Goal: Information Seeking & Learning: Learn about a topic

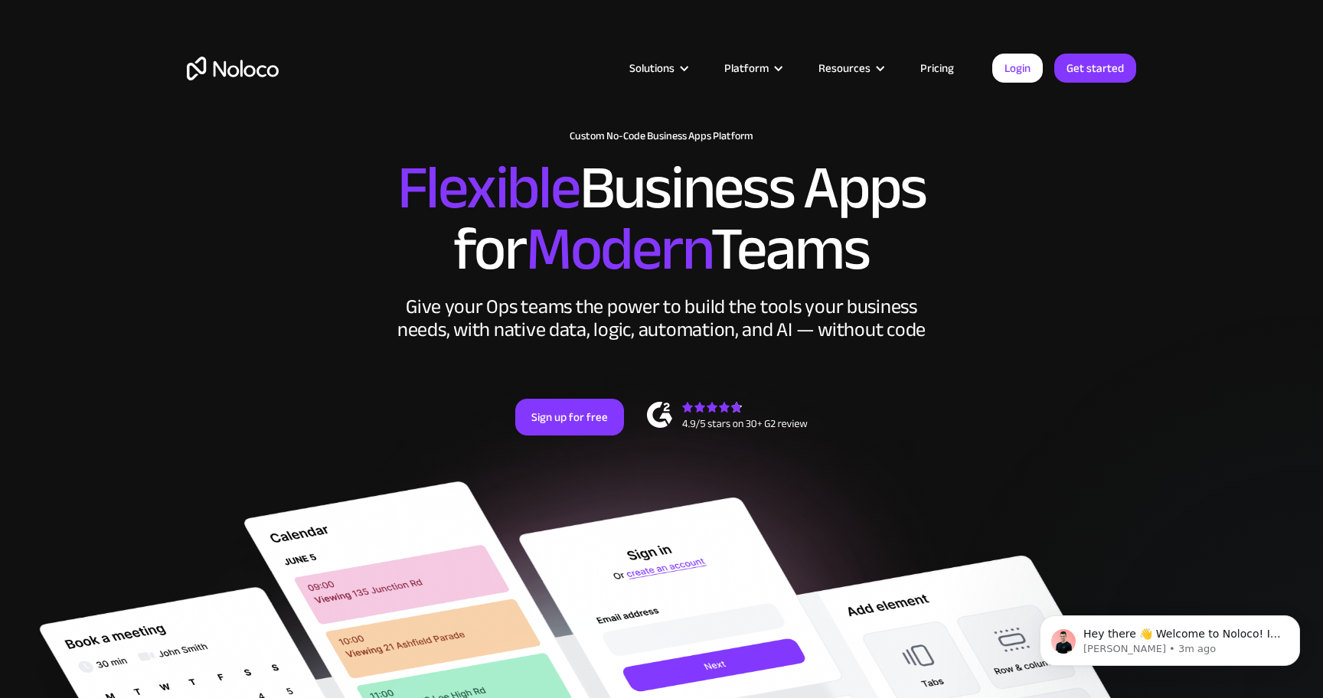
click at [189, 285] on div "New: Connect Noloco to Stripe Custom No-Code Business Apps Platform Flexible Bu…" at bounding box center [662, 298] width 980 height 367
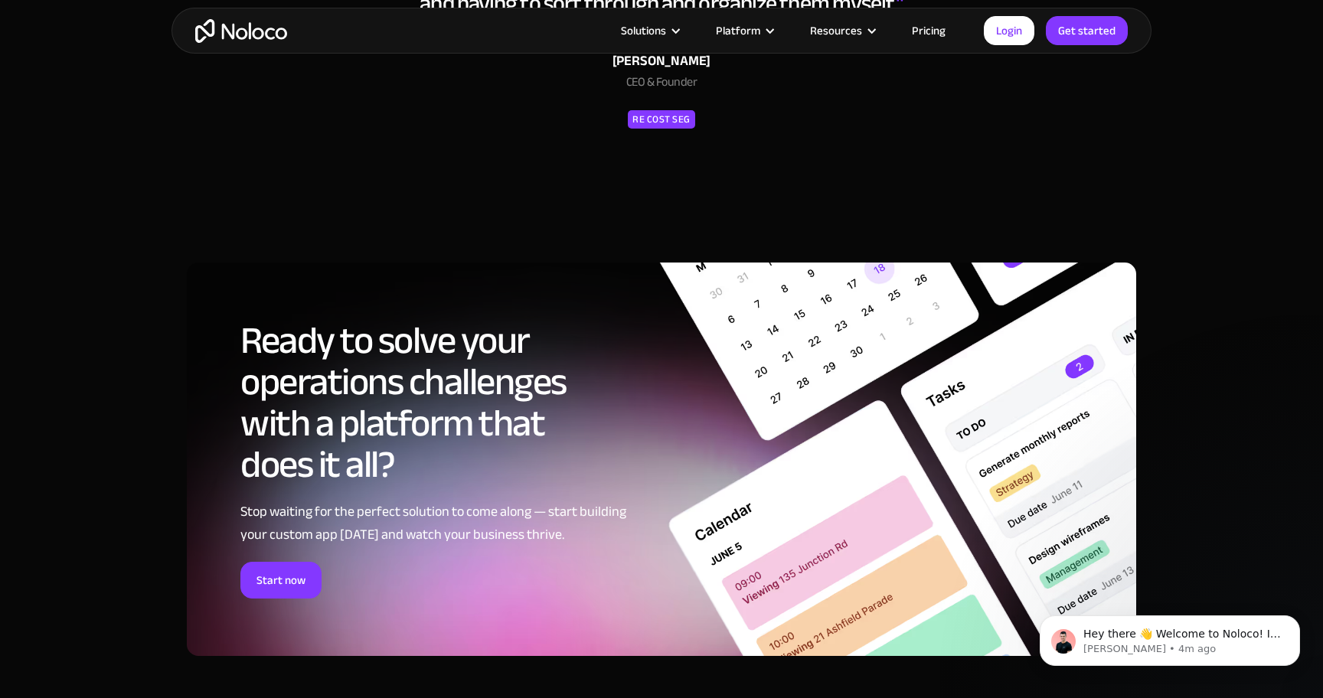
scroll to position [7405, 0]
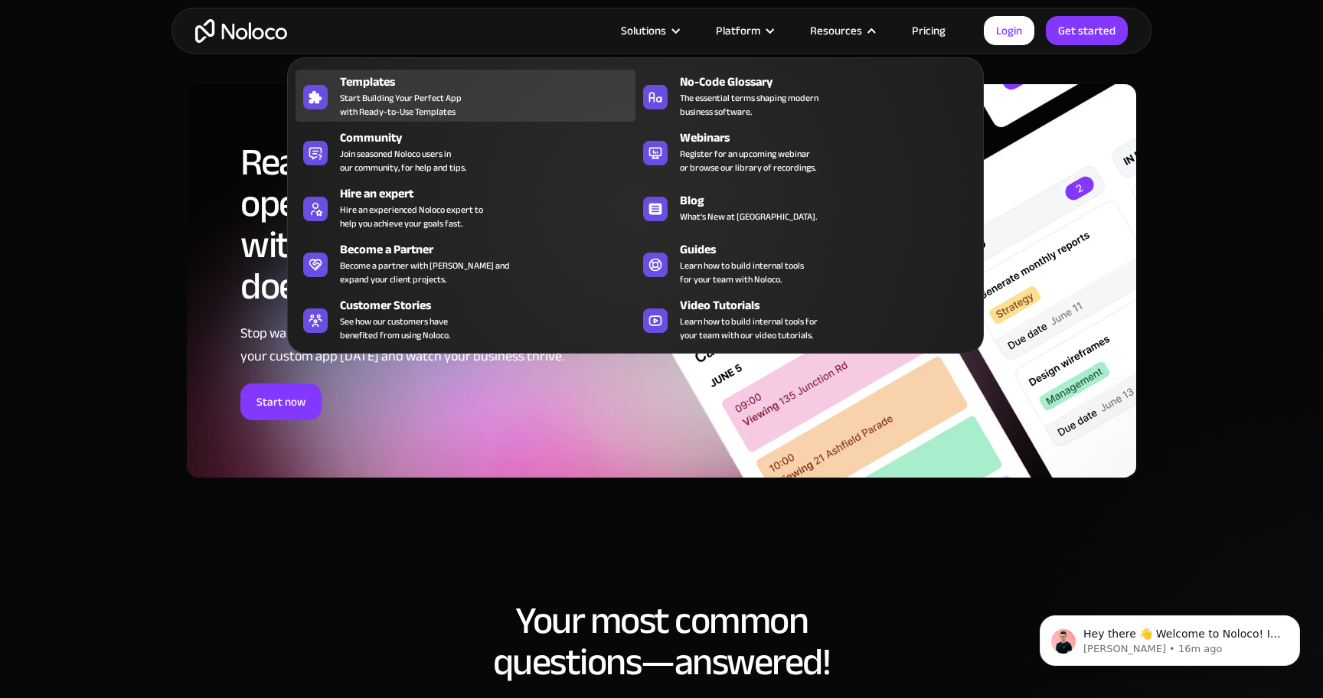
click at [388, 96] on span "Start Building Your Perfect App with Ready-to-Use Templates" at bounding box center [401, 105] width 122 height 28
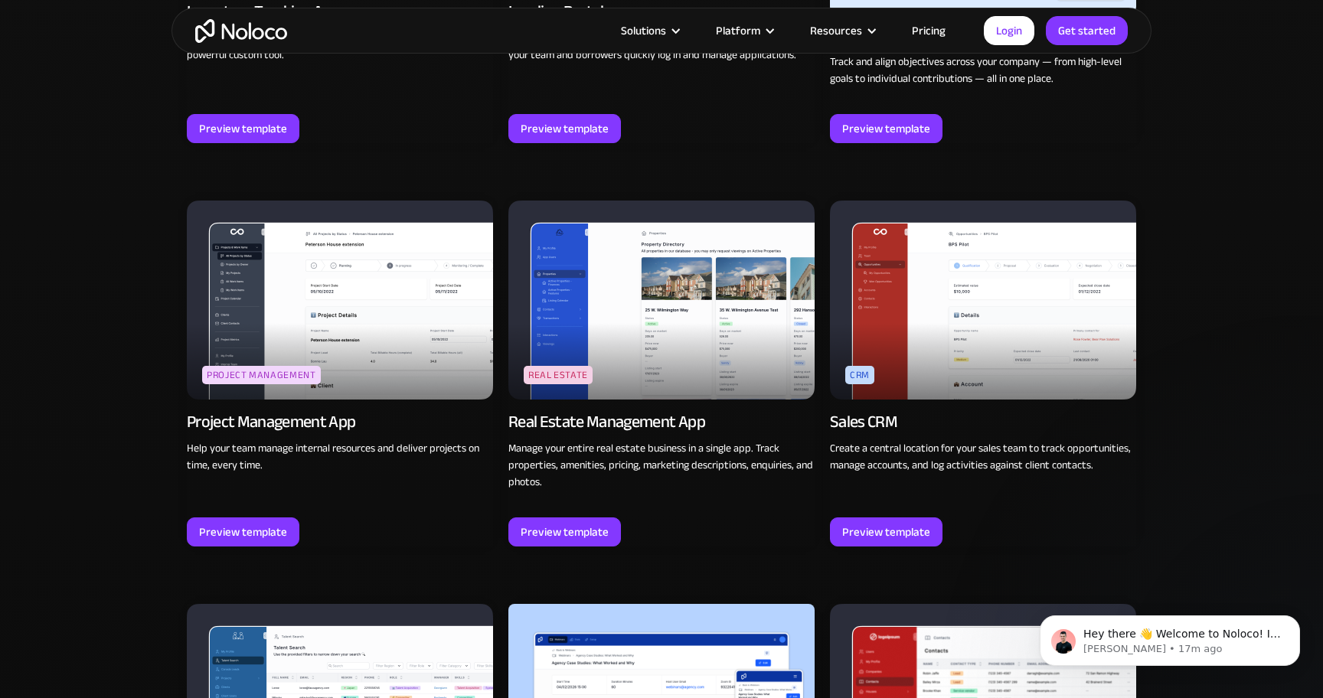
scroll to position [2616, 0]
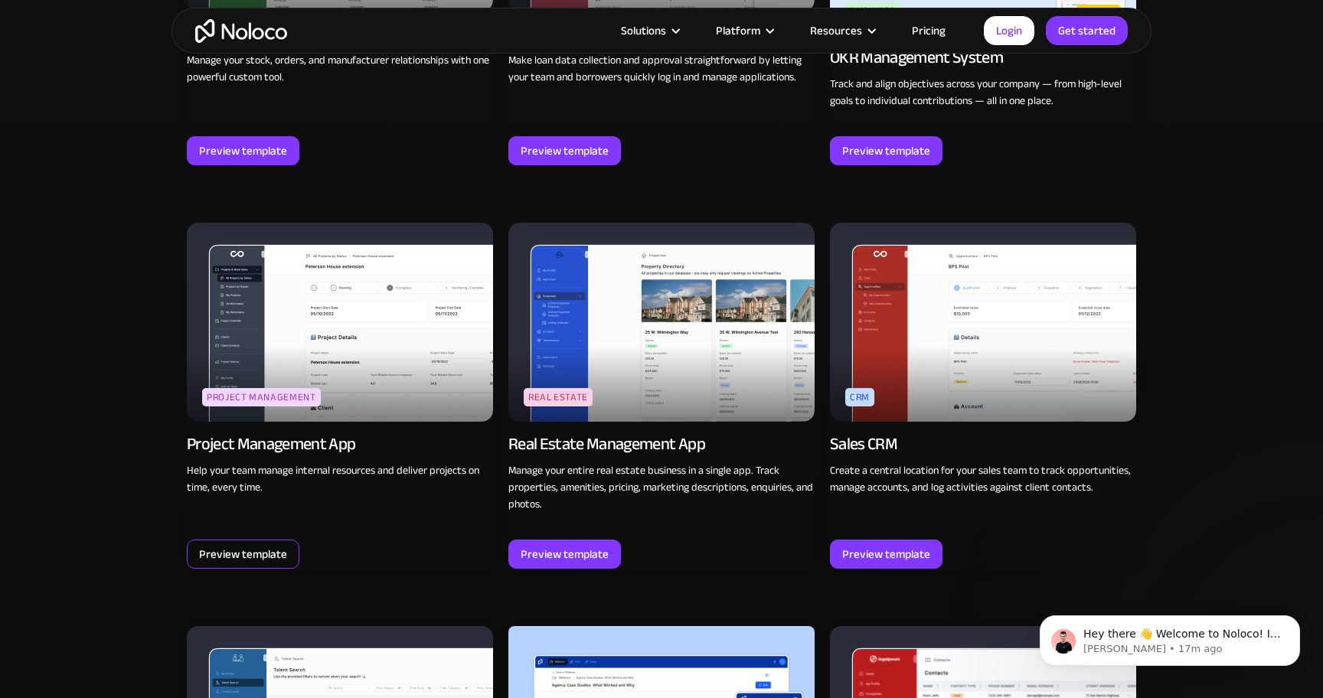
click at [217, 545] on div "Preview template" at bounding box center [243, 554] width 88 height 20
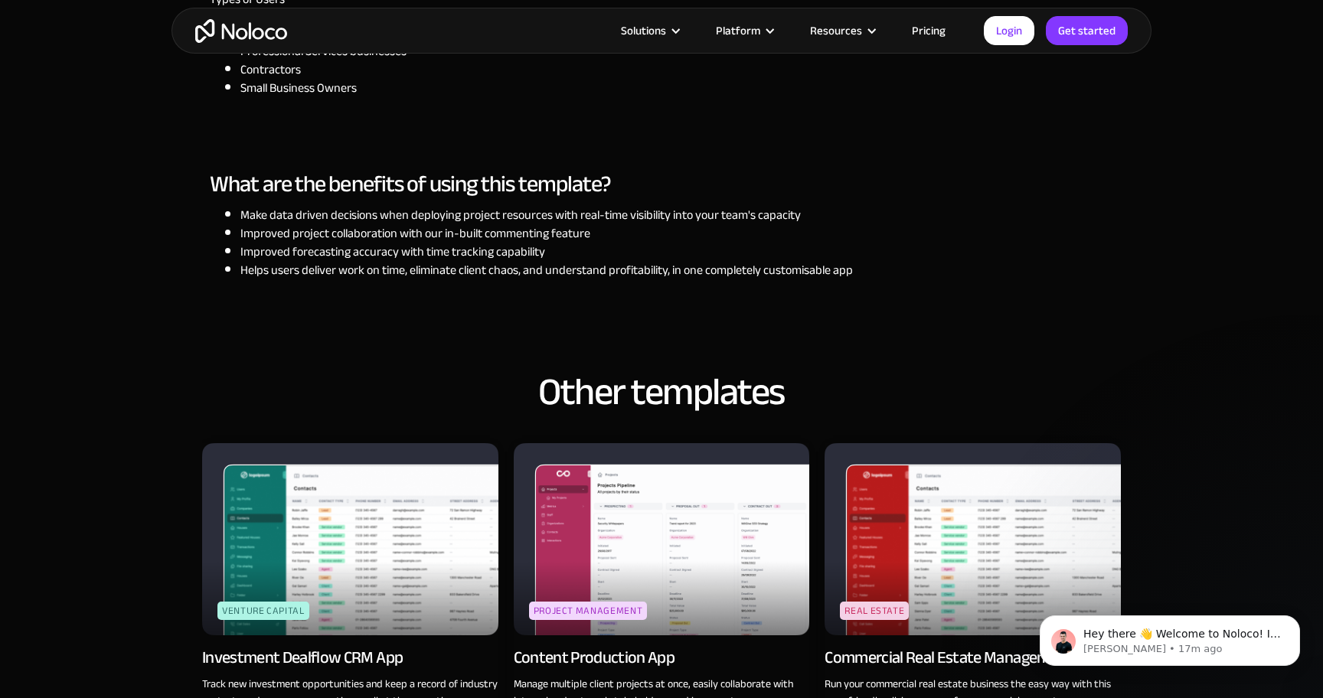
scroll to position [1379, 0]
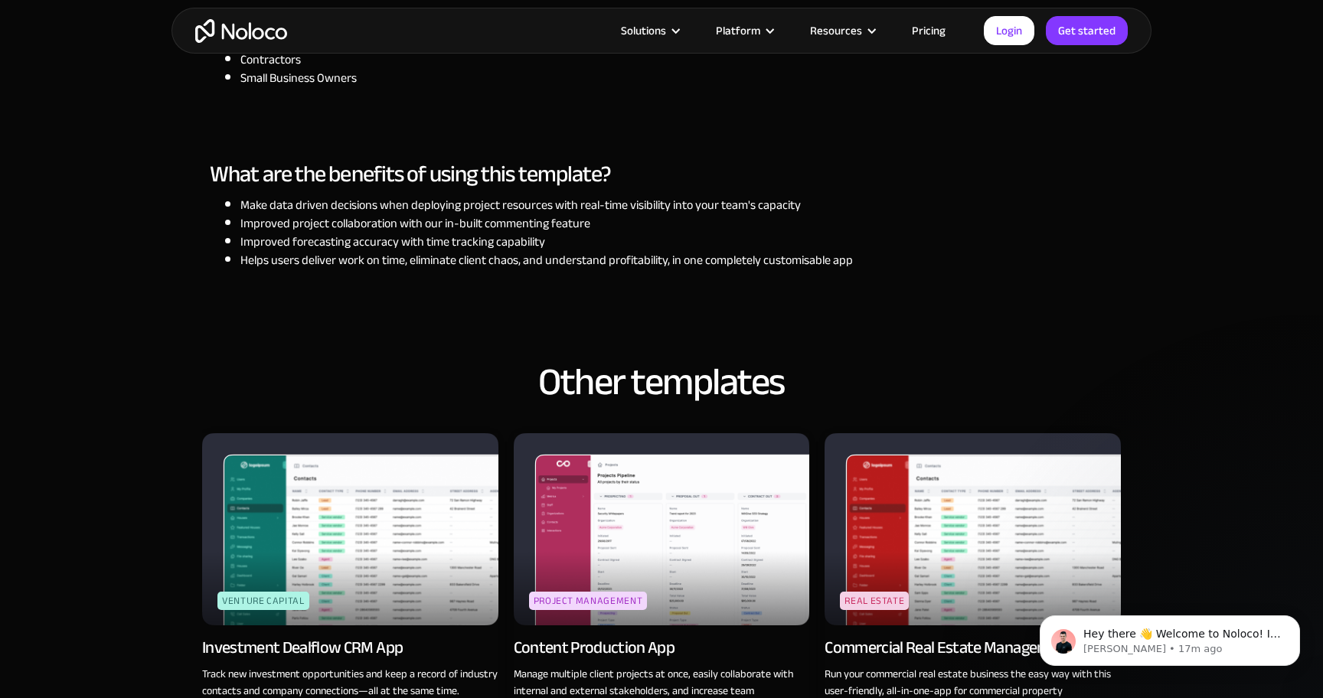
click at [634, 471] on img at bounding box center [662, 529] width 296 height 192
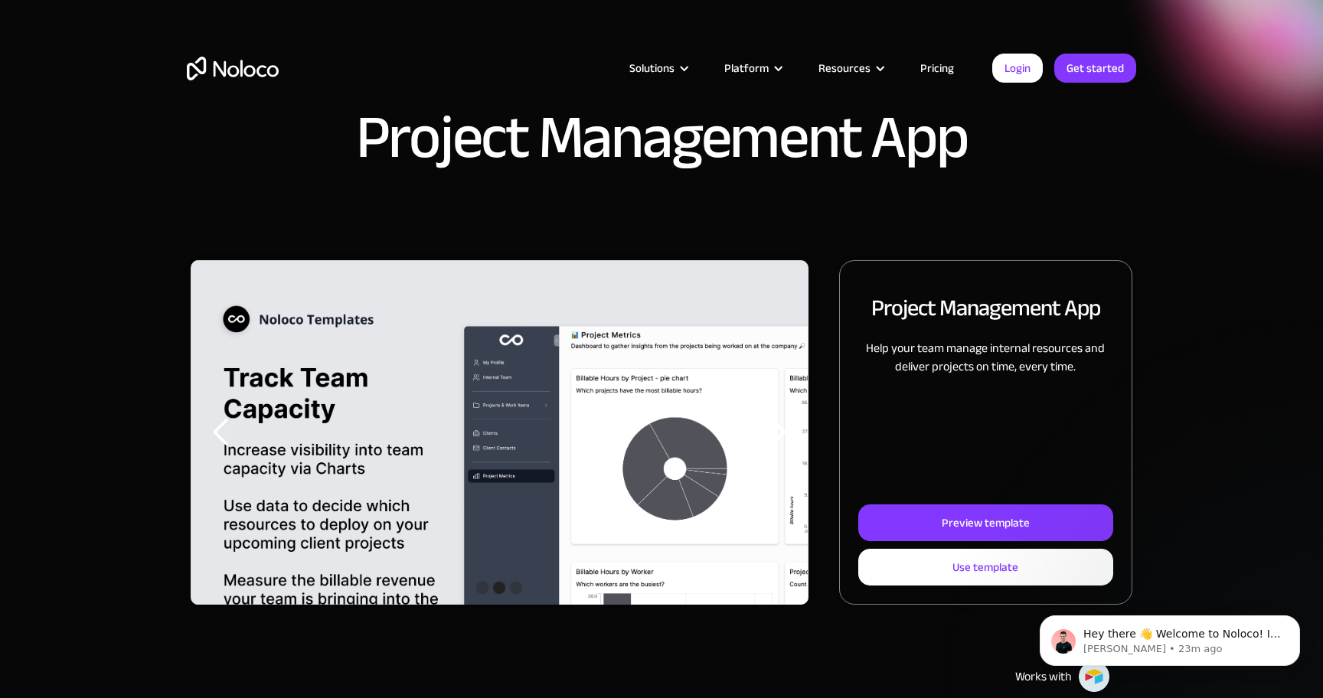
click at [932, 67] on link "Pricing" at bounding box center [937, 68] width 72 height 20
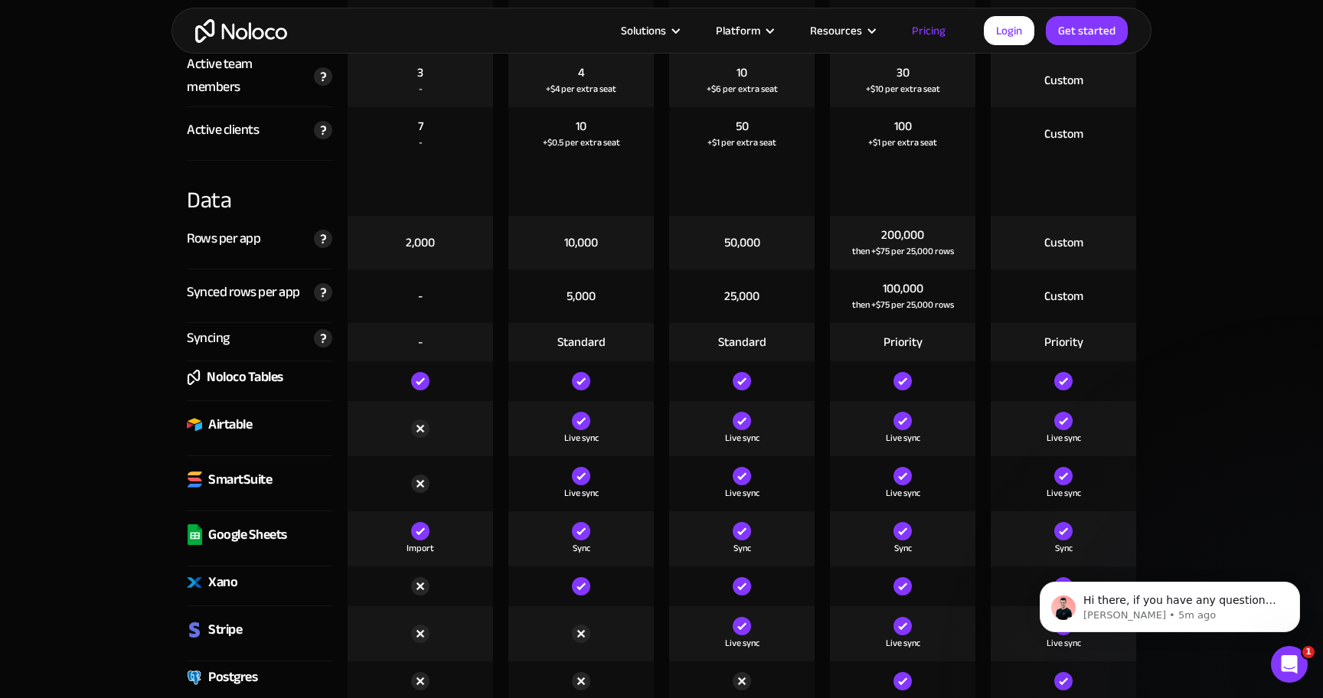
scroll to position [2128, 0]
